Goal: Task Accomplishment & Management: Use online tool/utility

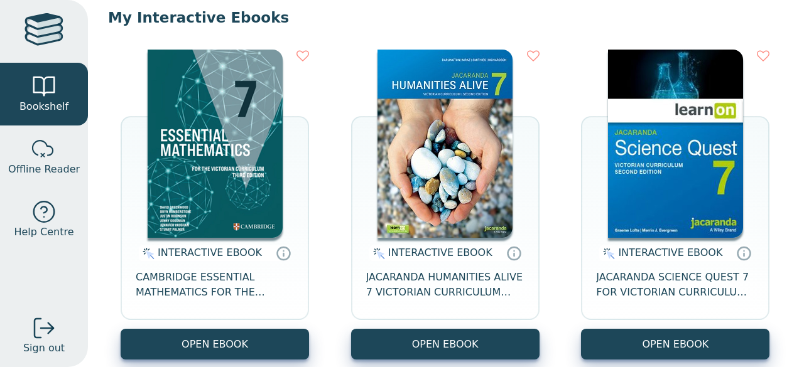
scroll to position [121, 0]
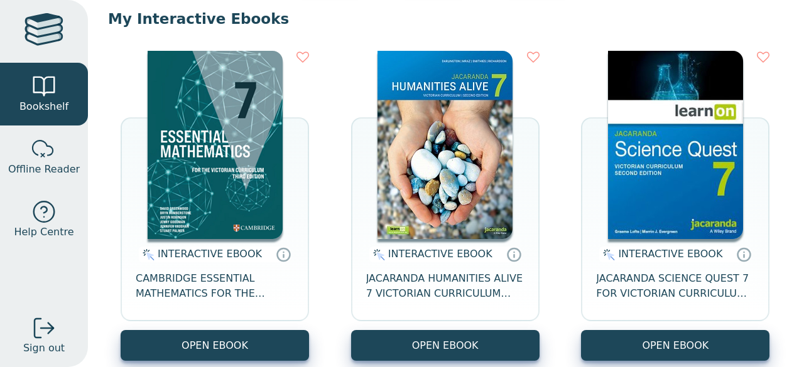
click at [402, 191] on img at bounding box center [444, 145] width 135 height 188
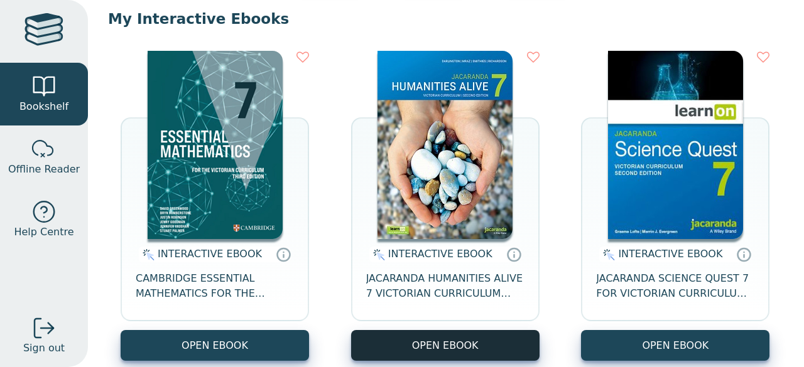
click at [452, 338] on button "OPEN EBOOK" at bounding box center [445, 345] width 188 height 31
